Goal: Check status: Check status

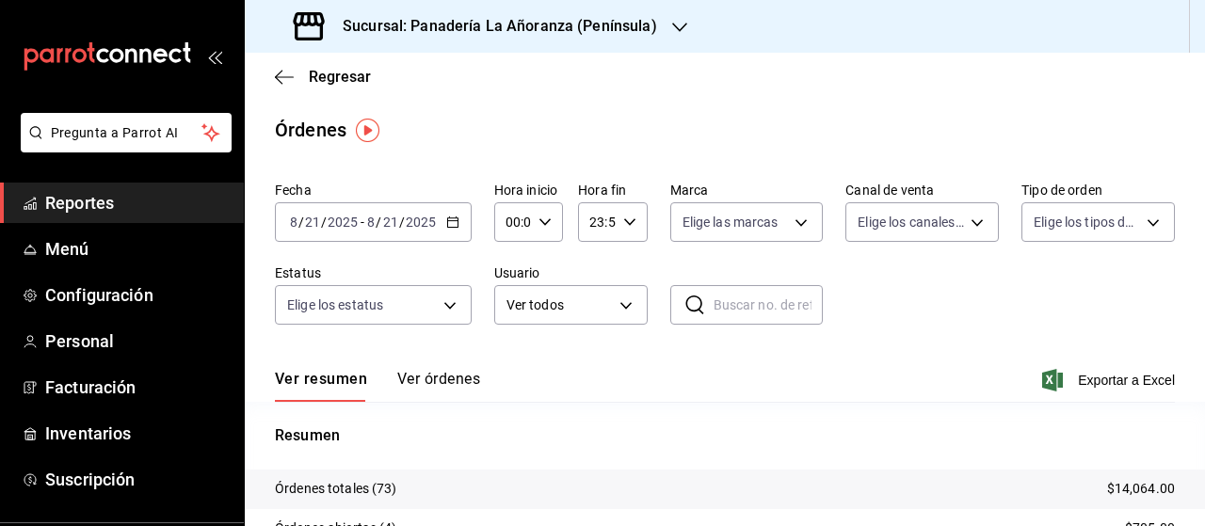
drag, startPoint x: 99, startPoint y: 207, endPoint x: 128, endPoint y: 190, distance: 33.8
click at [100, 209] on span "Reportes" at bounding box center [137, 202] width 184 height 25
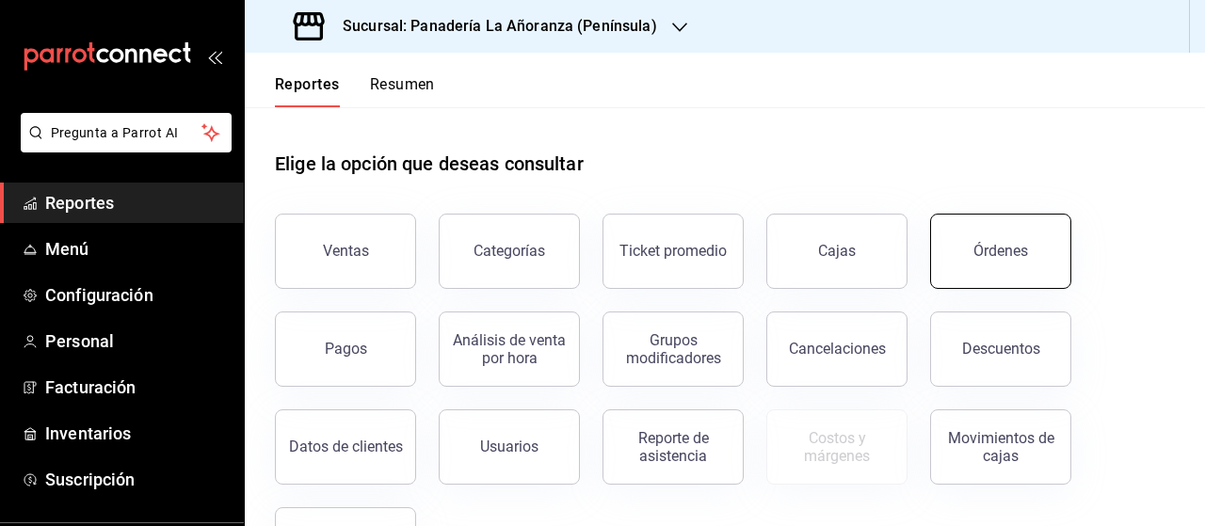
click at [1033, 254] on button "Órdenes" at bounding box center [1000, 251] width 141 height 75
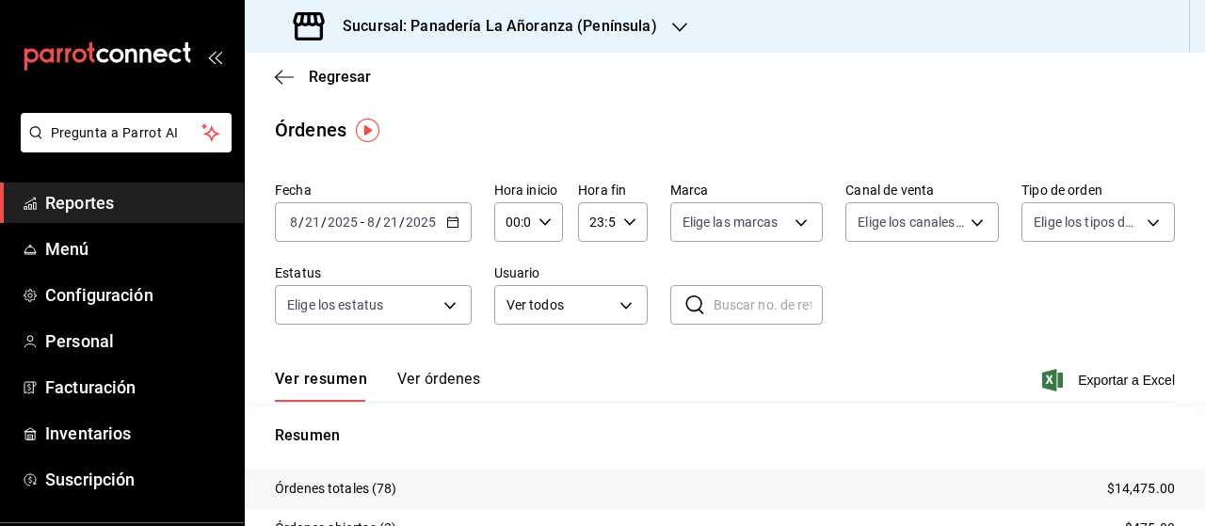
click at [83, 210] on span "Reportes" at bounding box center [137, 202] width 184 height 25
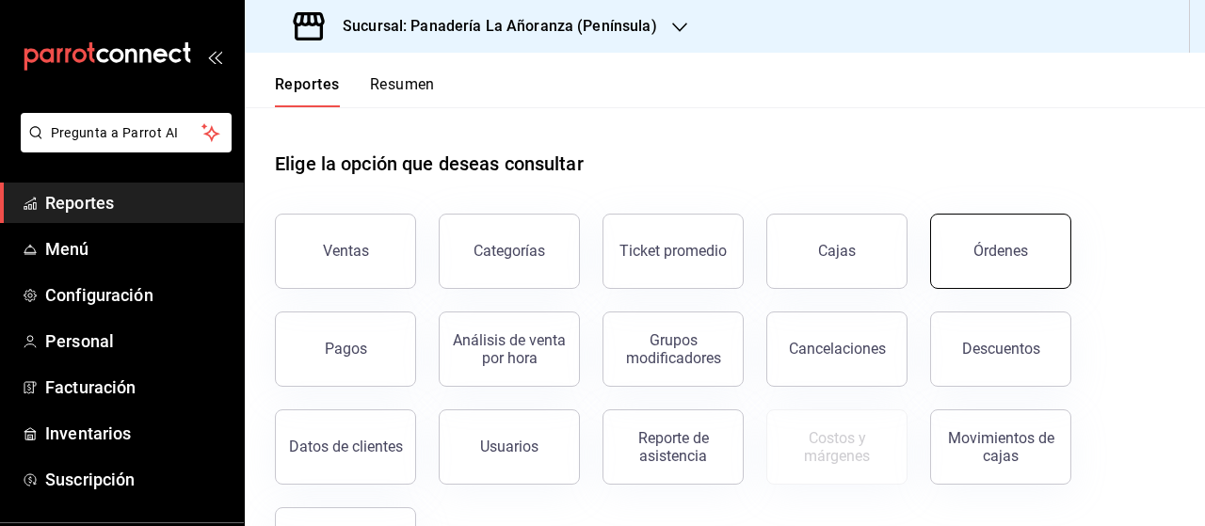
click at [974, 241] on button "Órdenes" at bounding box center [1000, 251] width 141 height 75
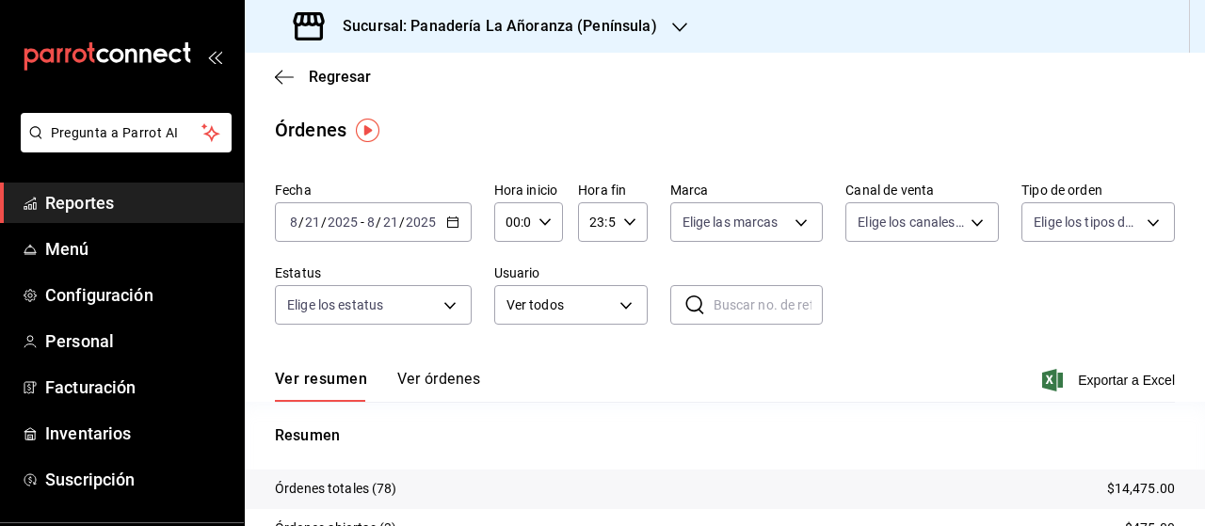
click at [430, 229] on input "2025" at bounding box center [421, 222] width 32 height 15
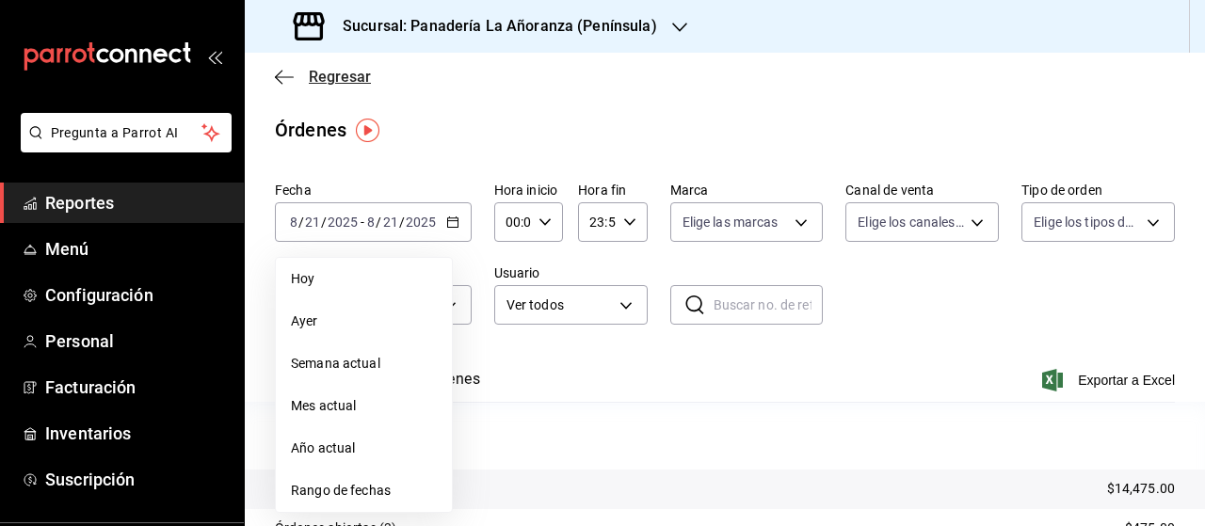
click at [286, 71] on icon "button" at bounding box center [284, 77] width 19 height 17
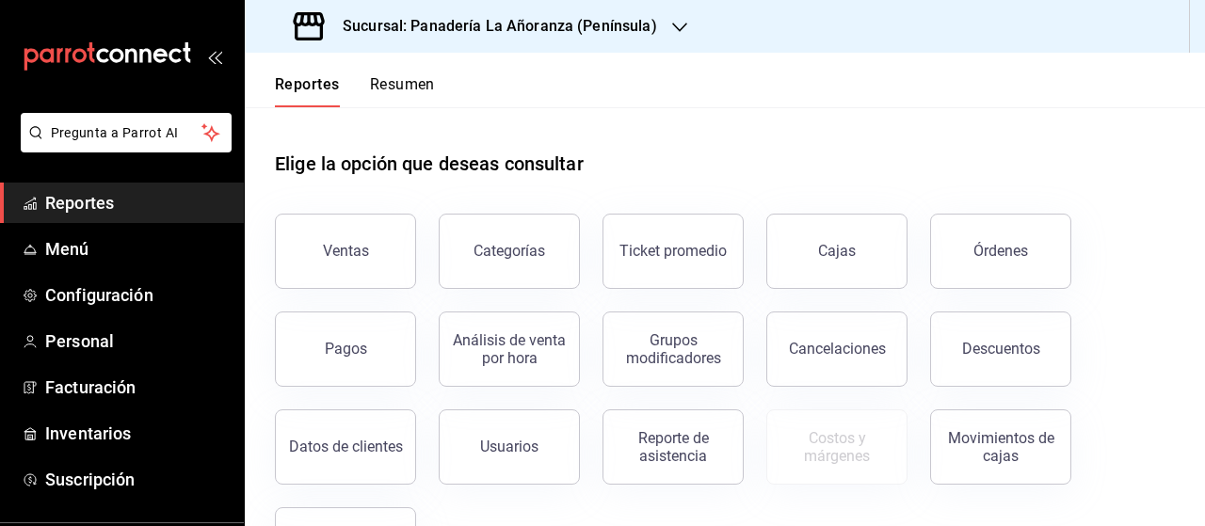
click at [657, 33] on div "Sucursal: Panadería La Añoranza (Península)" at bounding box center [477, 26] width 435 height 53
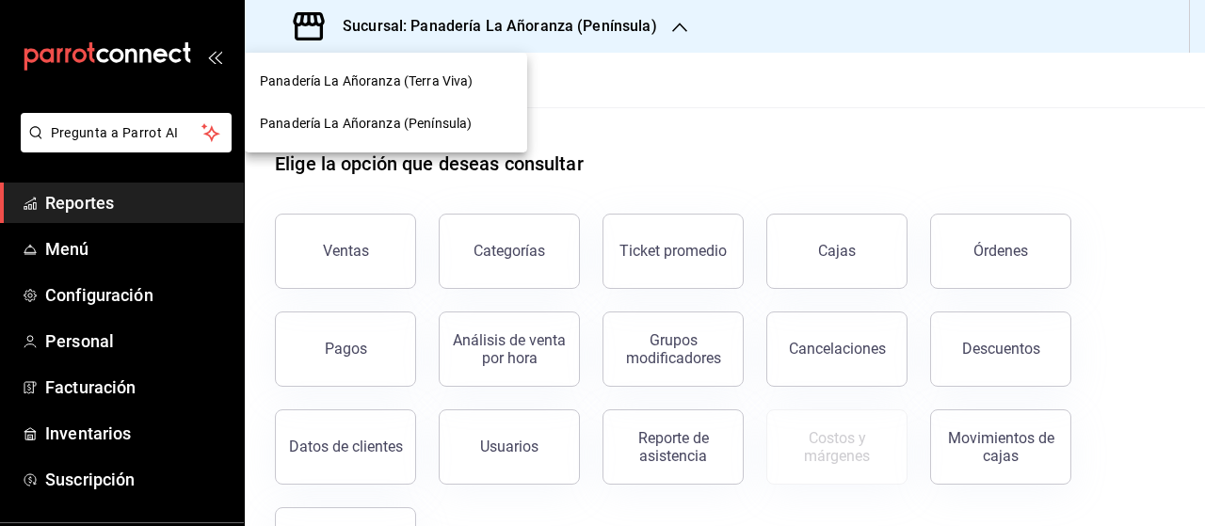
click at [433, 81] on span "Panadería La Añoranza (Terra Viva)" at bounding box center [366, 82] width 213 height 20
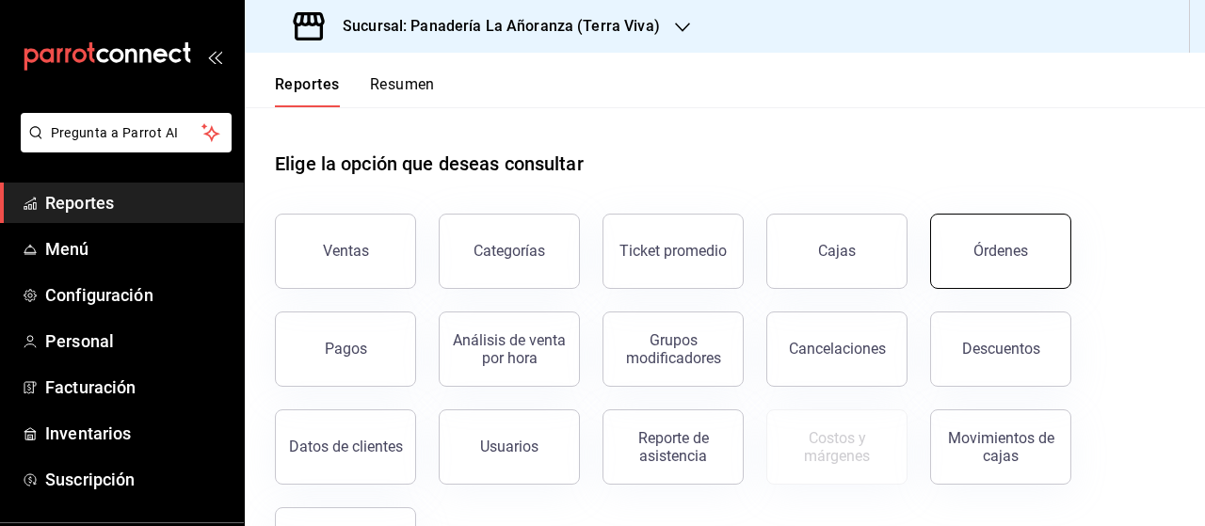
click at [1008, 241] on button "Órdenes" at bounding box center [1000, 251] width 141 height 75
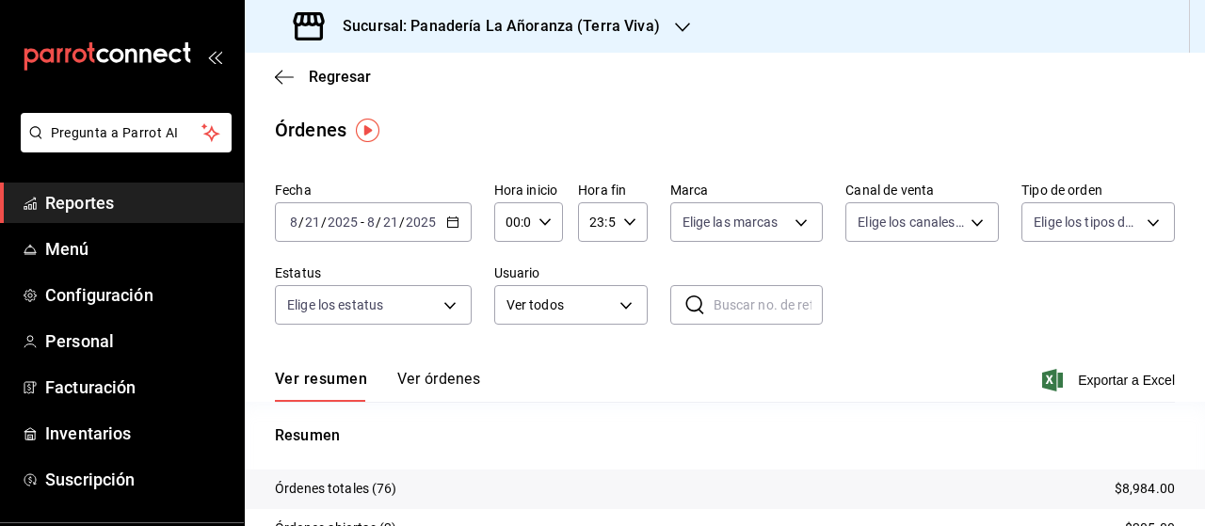
click at [83, 200] on span "Reportes" at bounding box center [137, 202] width 184 height 25
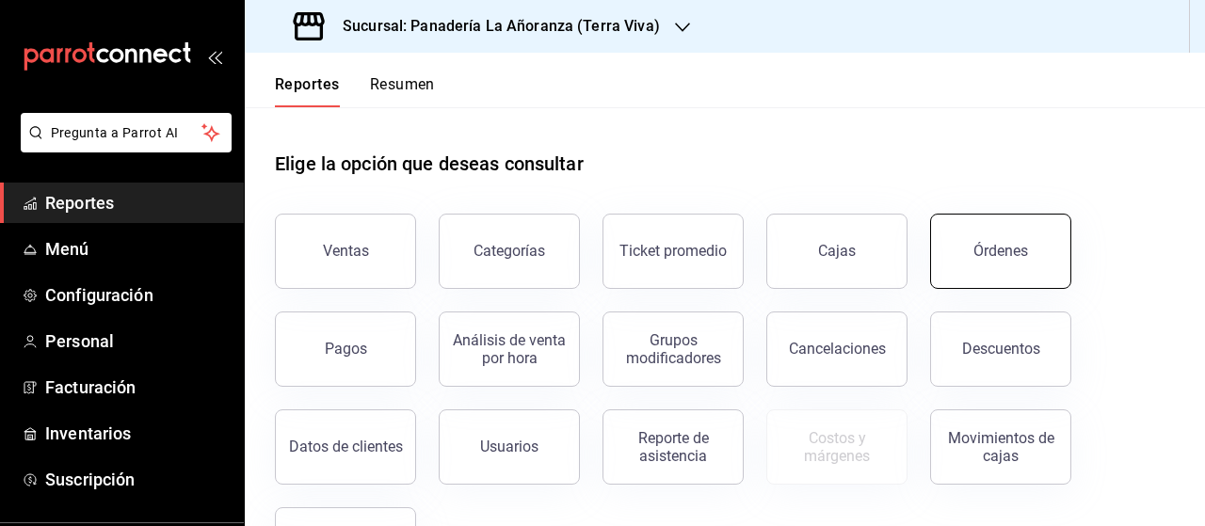
click at [970, 258] on button "Órdenes" at bounding box center [1000, 251] width 141 height 75
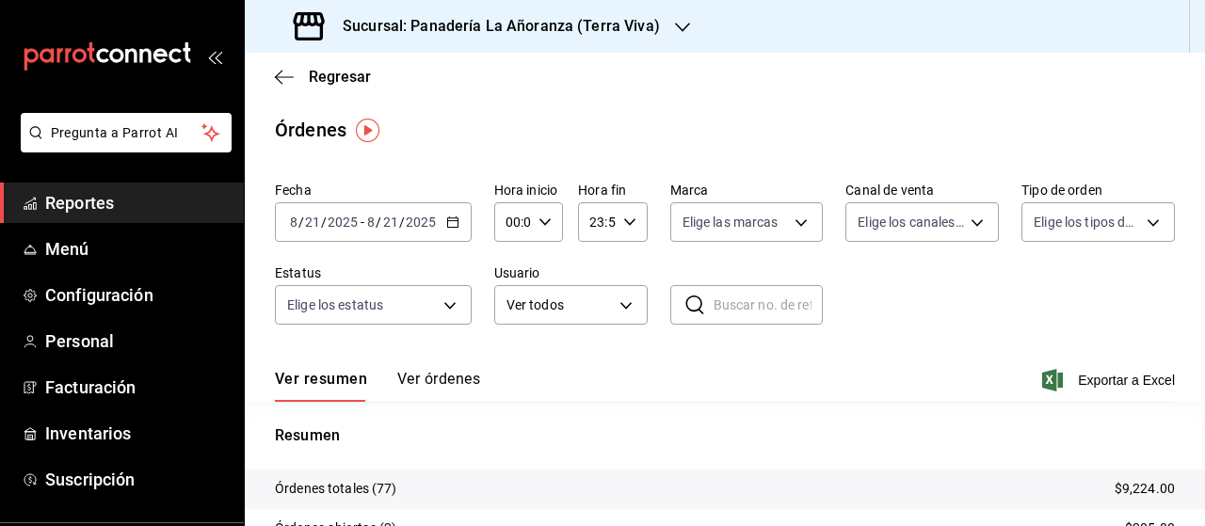
click at [657, 22] on div "Sucursal: Panadería La Añoranza (Terra Viva)" at bounding box center [479, 26] width 438 height 53
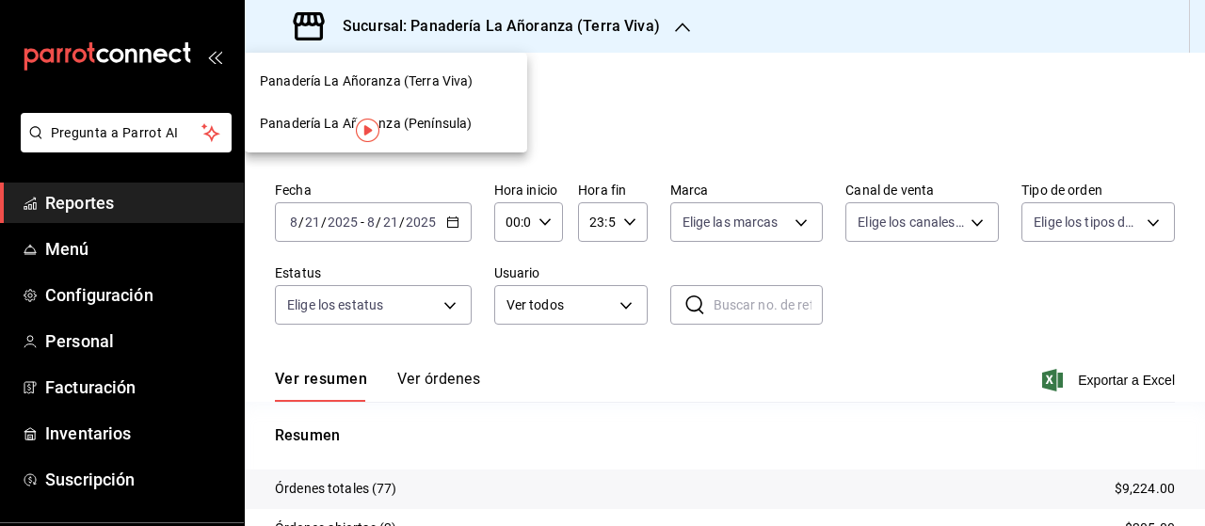
click at [421, 121] on span "Panadería La Añoranza (Península)" at bounding box center [366, 124] width 212 height 20
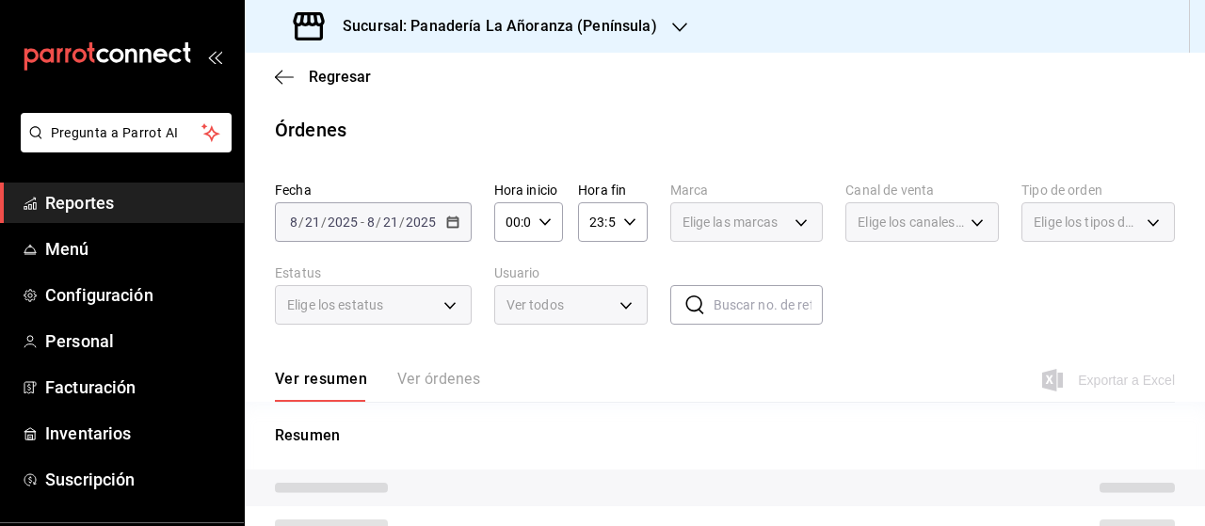
scroll to position [194, 0]
